Goal: Transaction & Acquisition: Purchase product/service

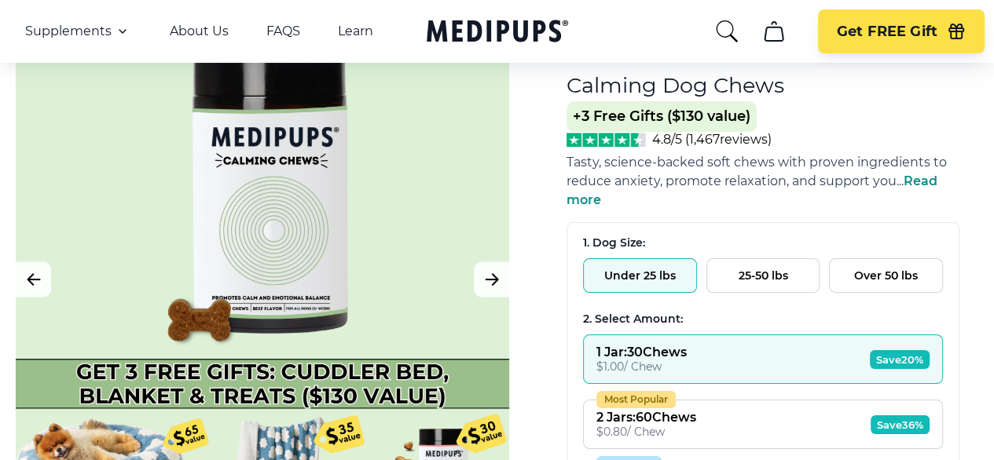
scroll to position [130, 0]
click at [882, 258] on button "Over 50 lbs" at bounding box center [886, 275] width 114 height 35
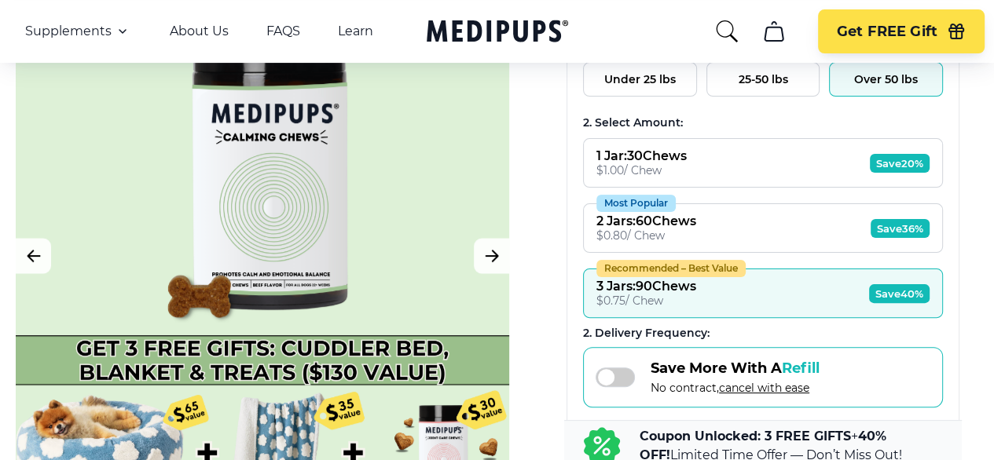
scroll to position [357, 0]
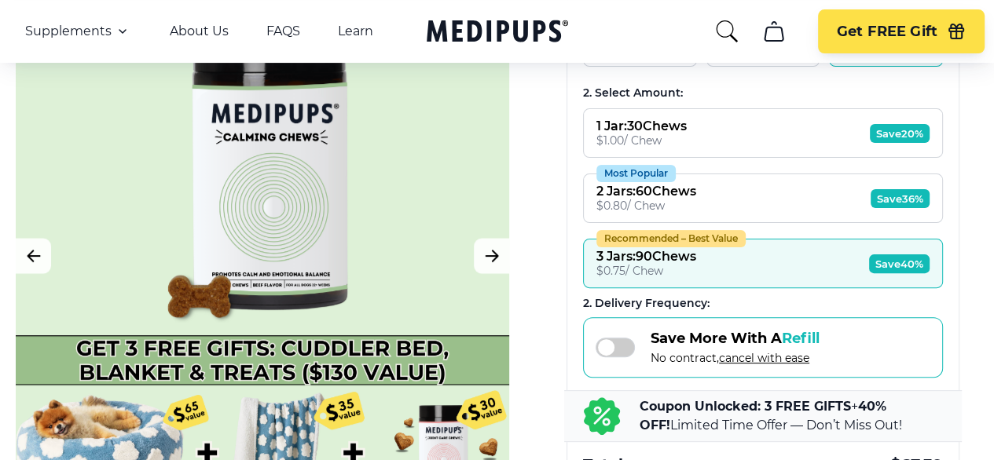
click at [790, 239] on button "Recommended – Best Value 3 Jars : 90 Chews $ 0.75 / Chew Save 40%" at bounding box center [763, 263] width 360 height 49
click at [696, 249] on div "3 Jars : 90 Chews" at bounding box center [646, 256] width 100 height 15
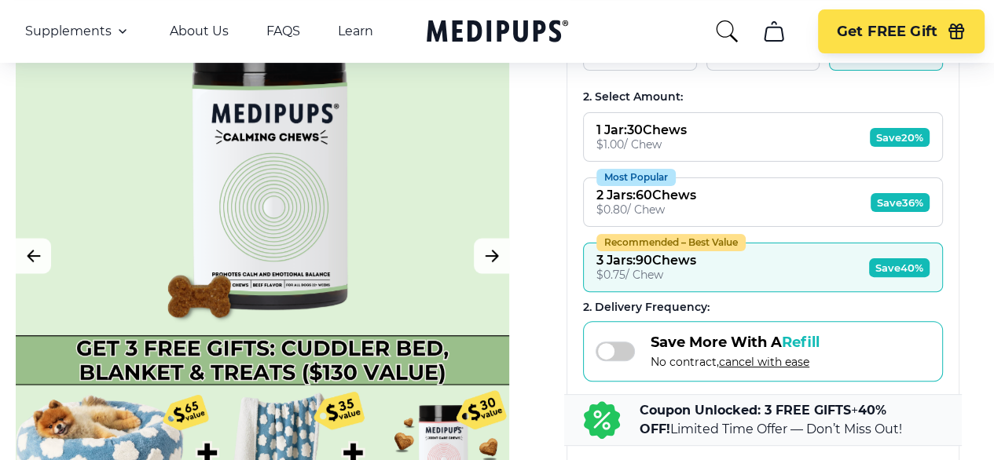
scroll to position [226, 0]
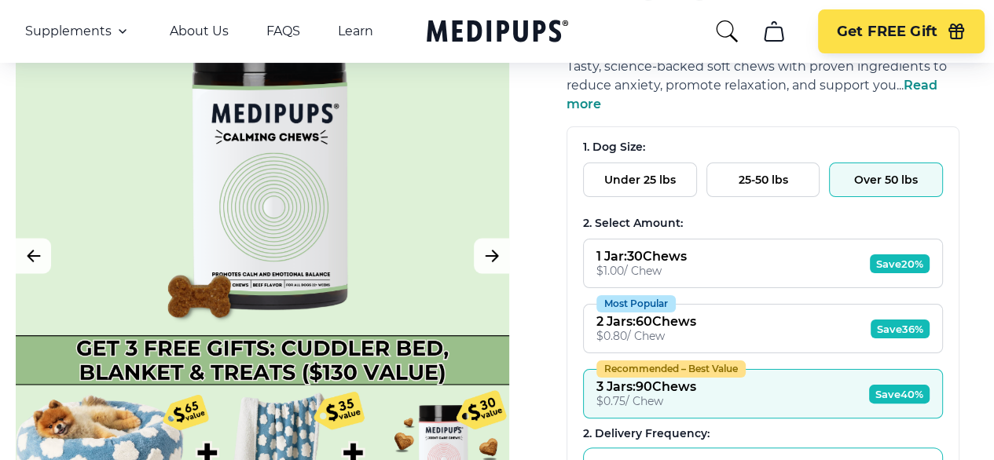
click at [787, 239] on button "1 Jar : 30 Chews $ 1.00 / Chew Save 20%" at bounding box center [763, 263] width 360 height 49
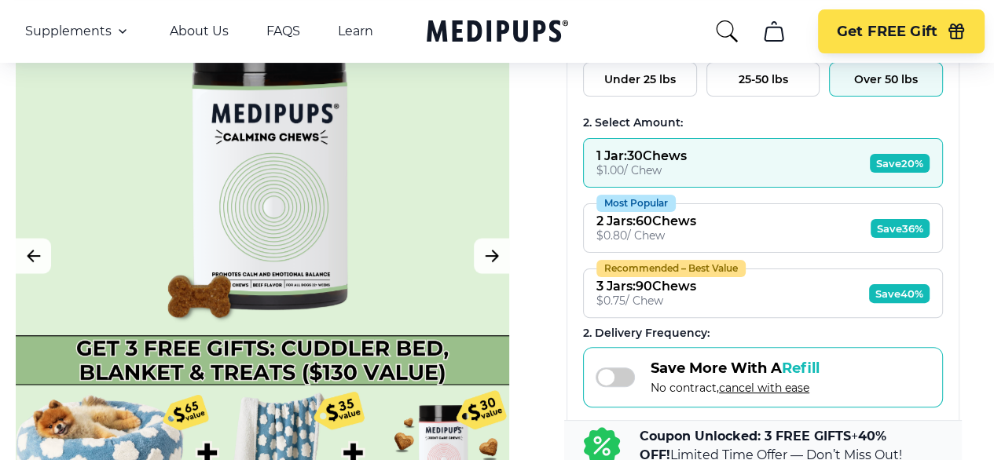
scroll to position [357, 0]
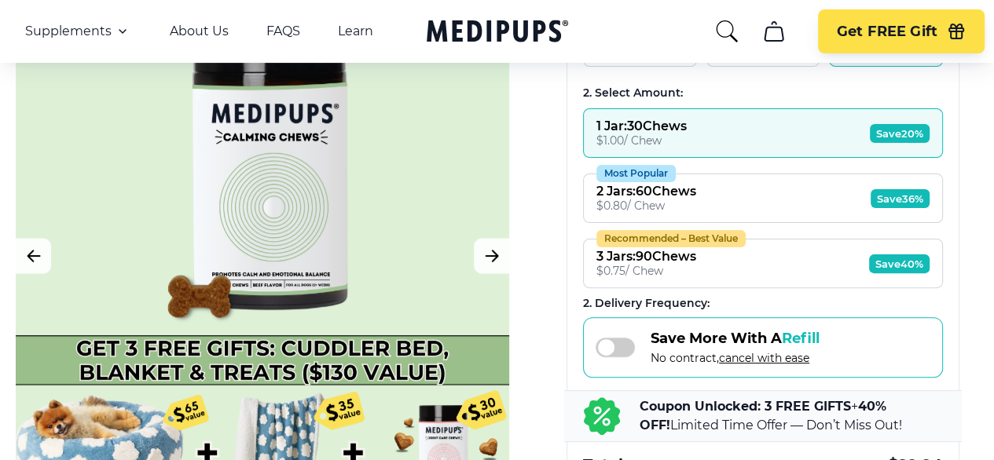
click at [788, 174] on button "Most Popular 2 Jars : 60 Chews $ 0.80 / Chew Save 36%" at bounding box center [763, 198] width 360 height 49
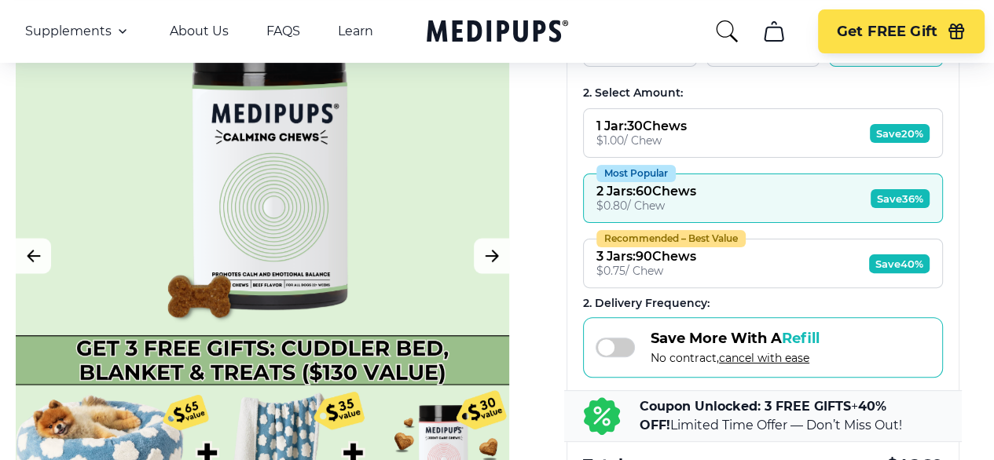
click at [775, 239] on button "Recommended – Best Value 3 Jars : 90 Chews $ 0.75 / Chew Save 40%" at bounding box center [763, 263] width 360 height 49
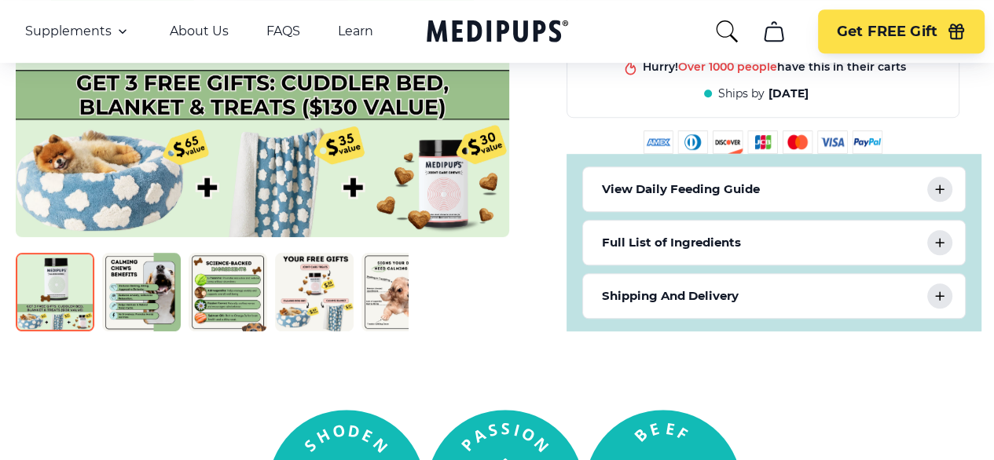
scroll to position [880, 0]
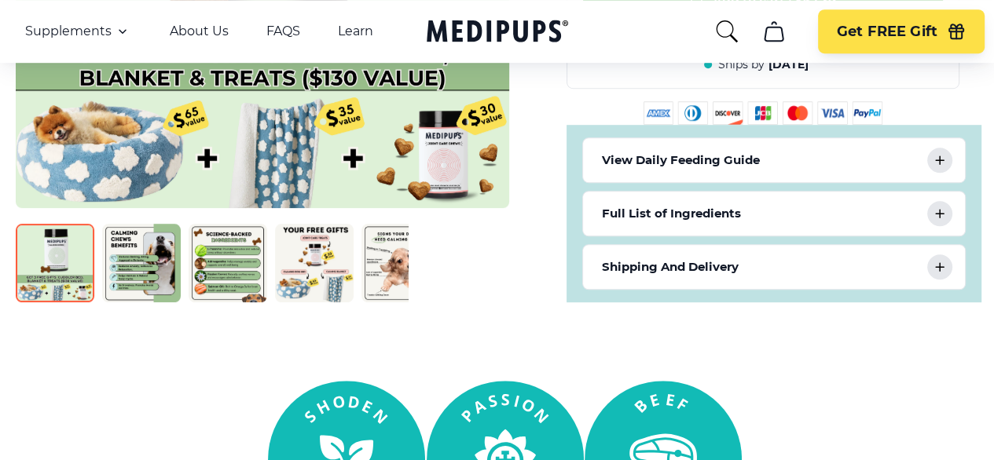
click at [324, 224] on img at bounding box center [314, 263] width 79 height 79
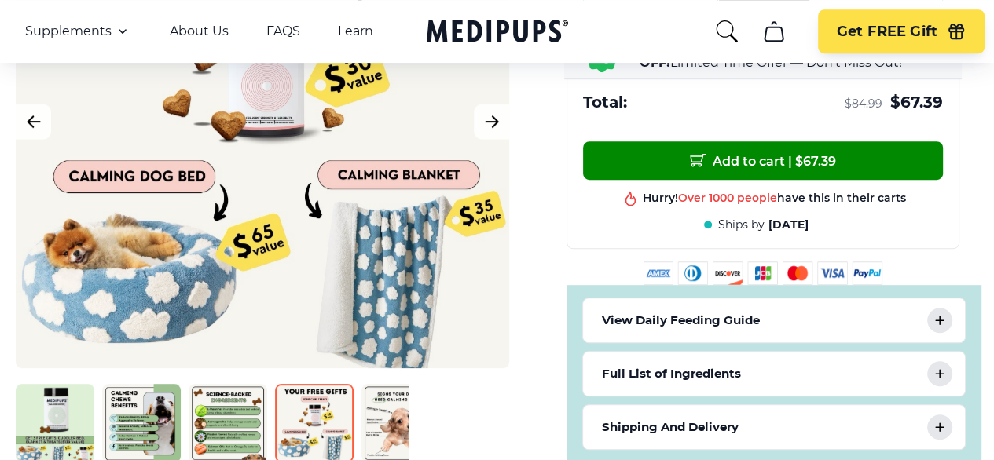
scroll to position [750, 0]
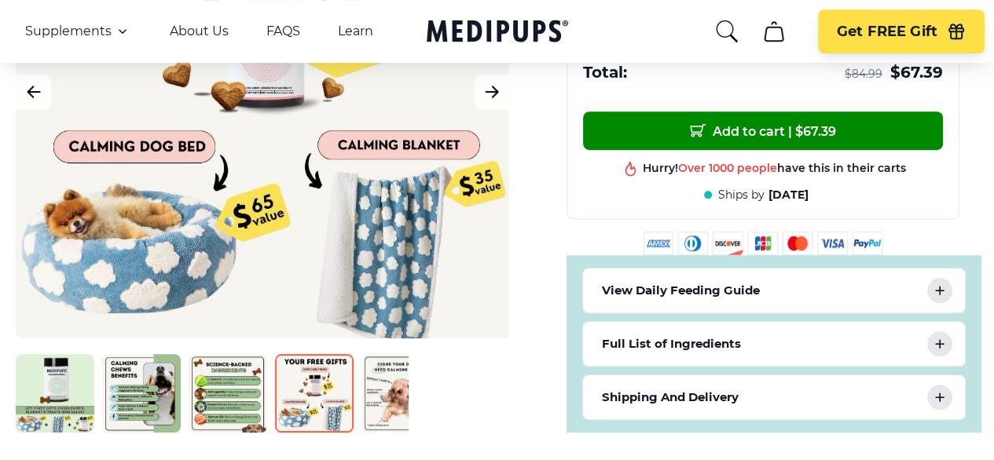
click at [49, 354] on img at bounding box center [55, 393] width 79 height 79
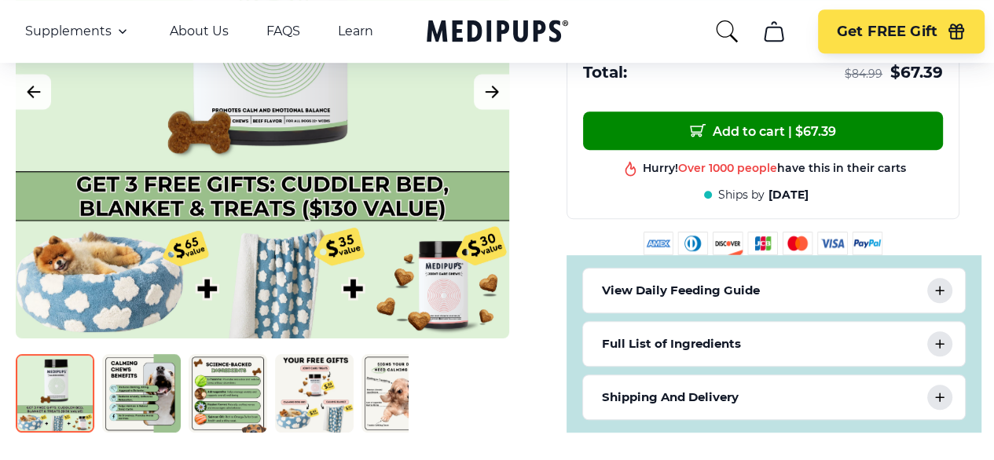
click at [135, 354] on img at bounding box center [141, 393] width 79 height 79
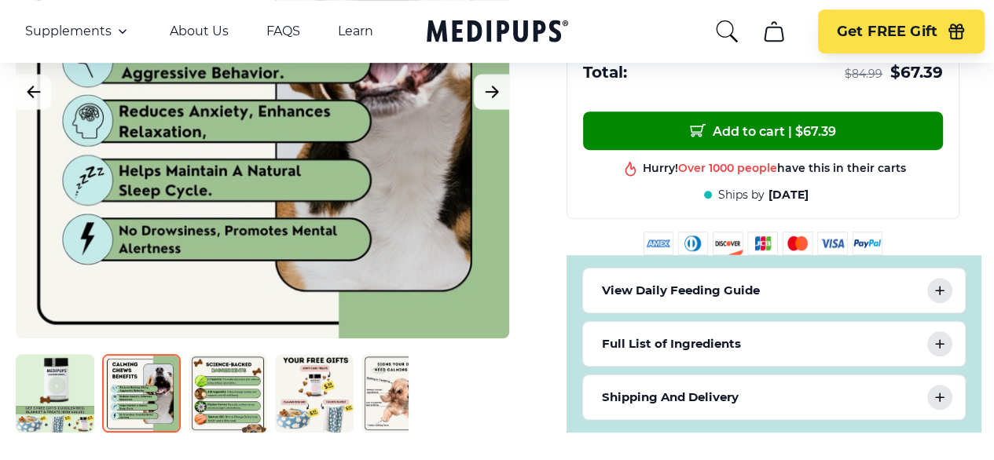
click at [228, 354] on img at bounding box center [228, 393] width 79 height 79
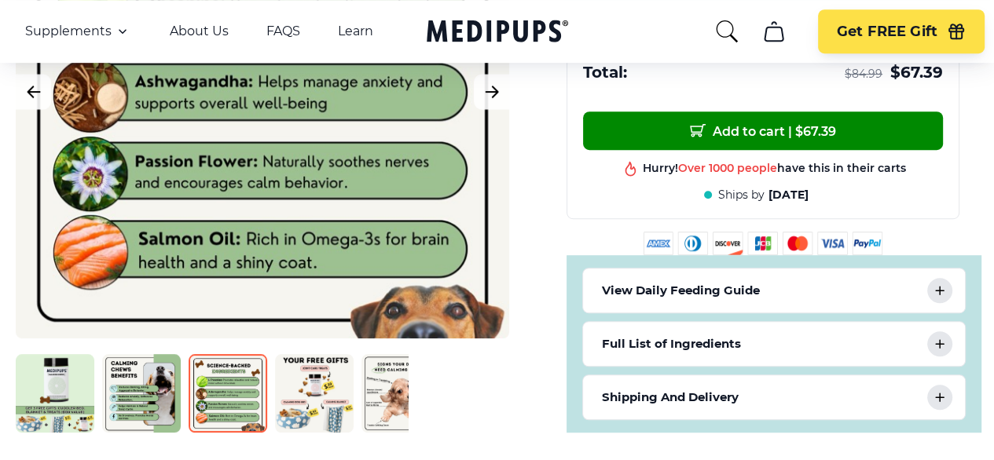
click at [328, 354] on img at bounding box center [314, 393] width 79 height 79
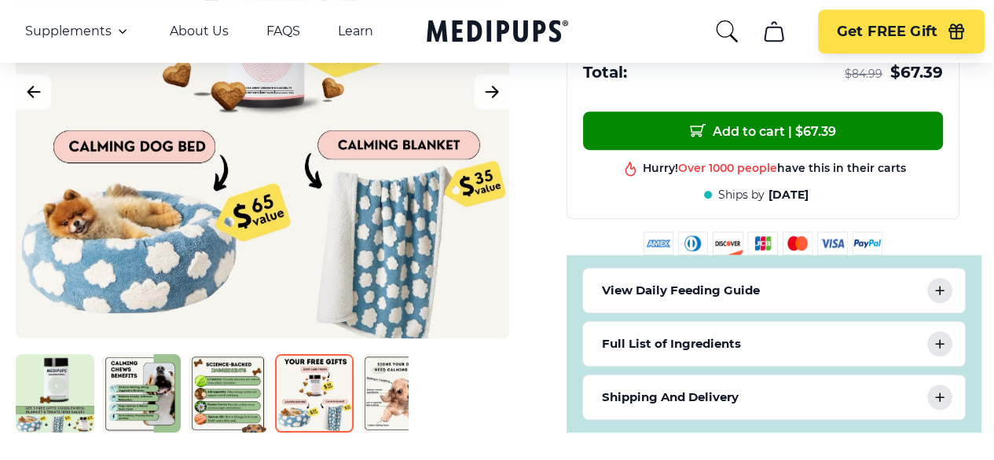
click at [390, 354] on img at bounding box center [400, 393] width 79 height 79
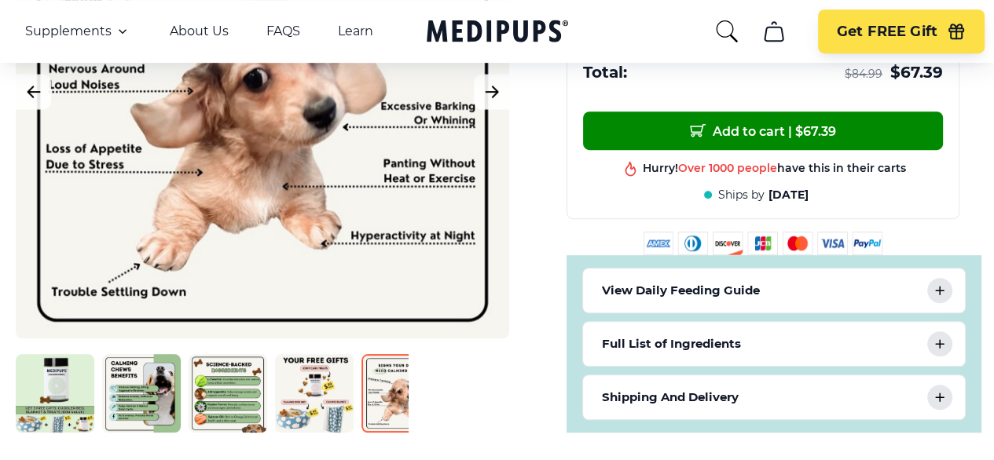
click at [481, 354] on img at bounding box center [487, 393] width 79 height 79
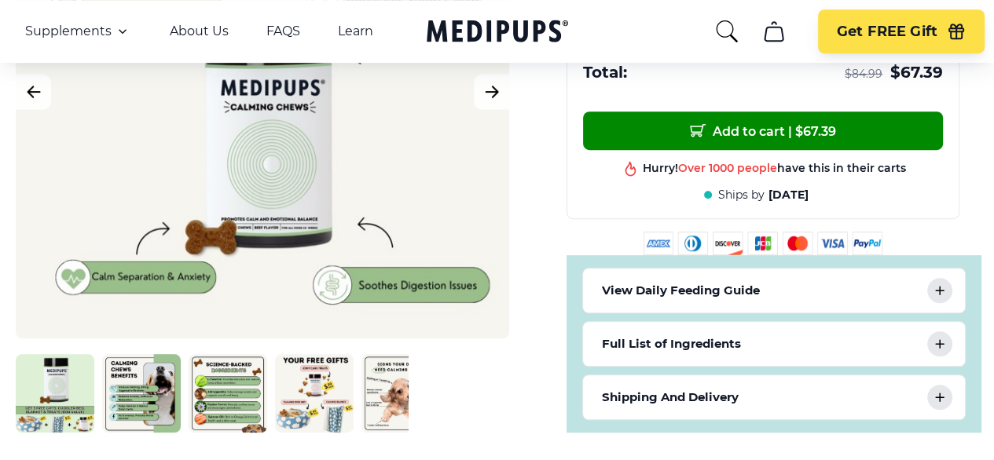
click at [949, 281] on icon at bounding box center [939, 290] width 19 height 19
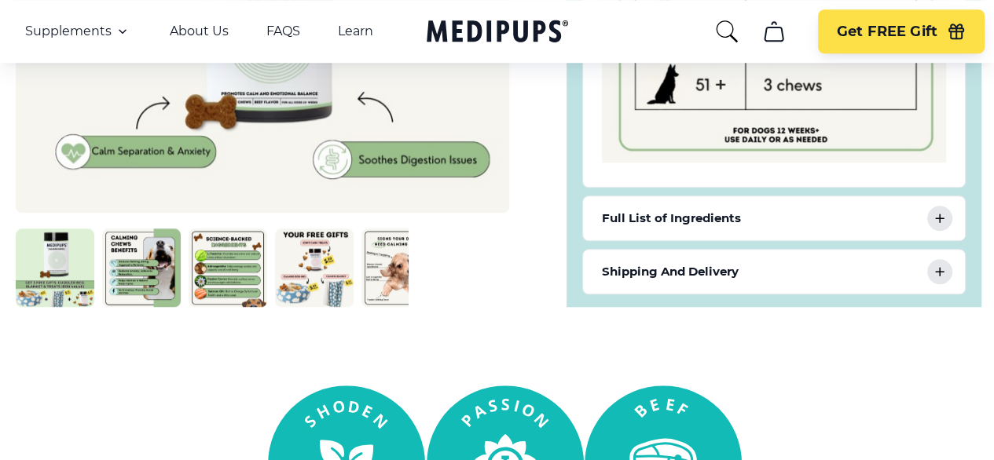
scroll to position [1273, 0]
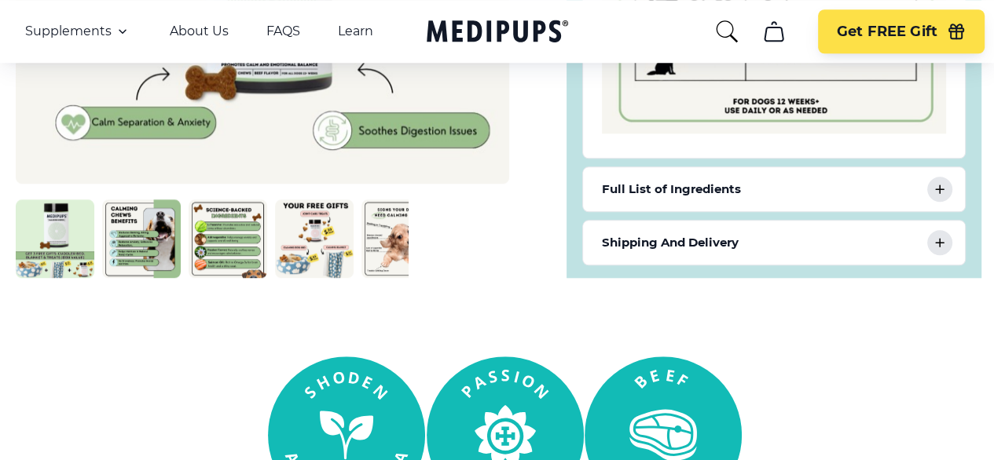
click at [949, 180] on icon at bounding box center [939, 189] width 19 height 19
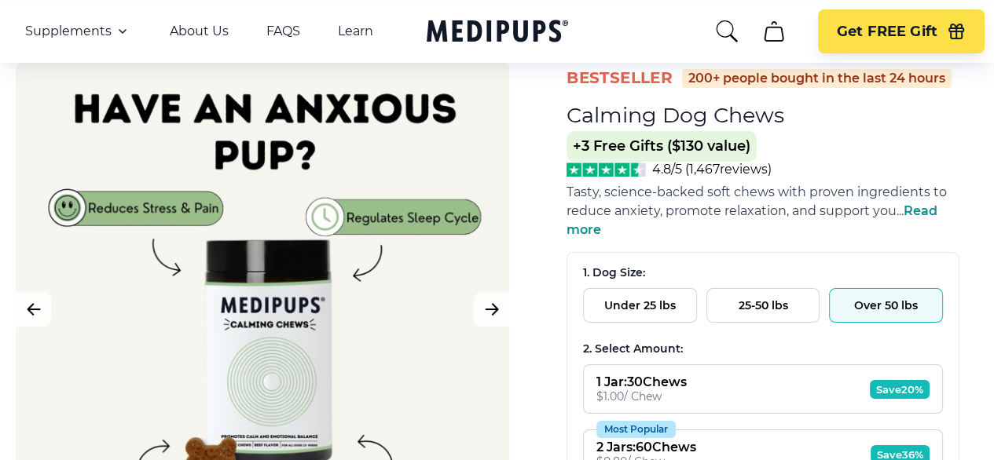
scroll to position [130, 0]
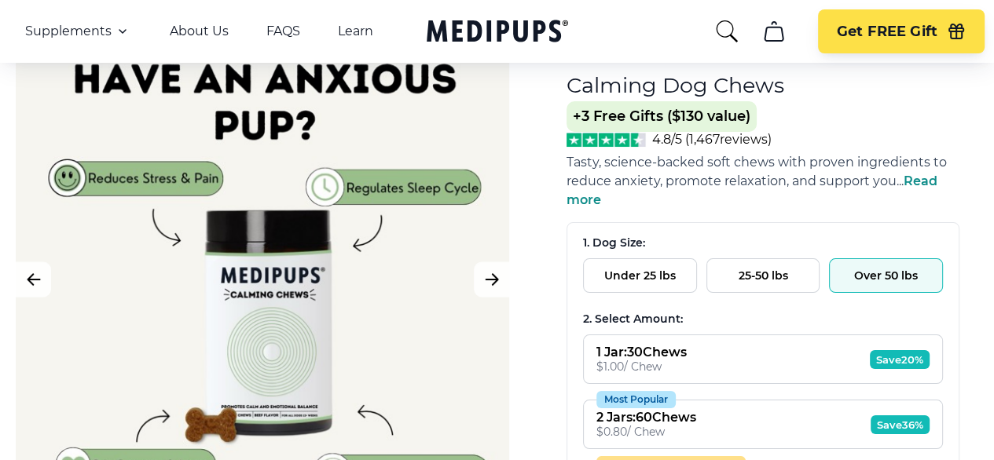
click at [893, 258] on button "Over 50 lbs" at bounding box center [886, 275] width 114 height 35
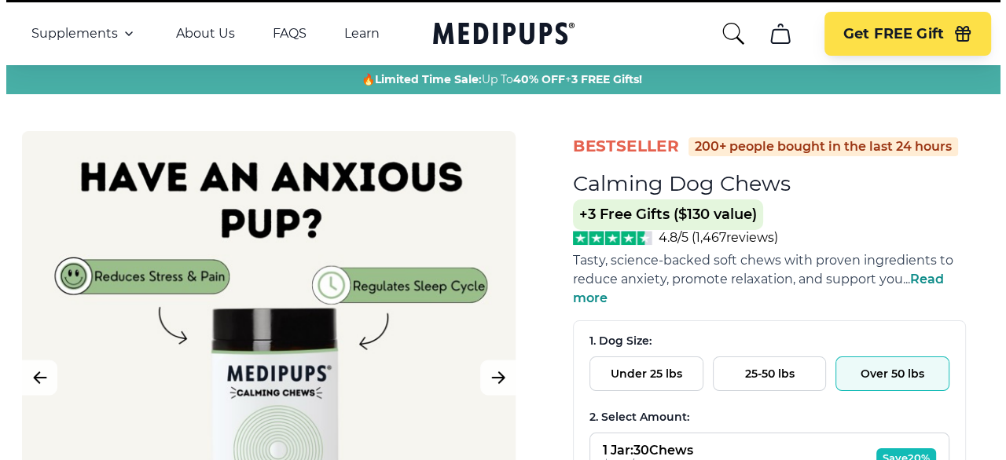
scroll to position [0, 0]
